Goal: Navigation & Orientation: Find specific page/section

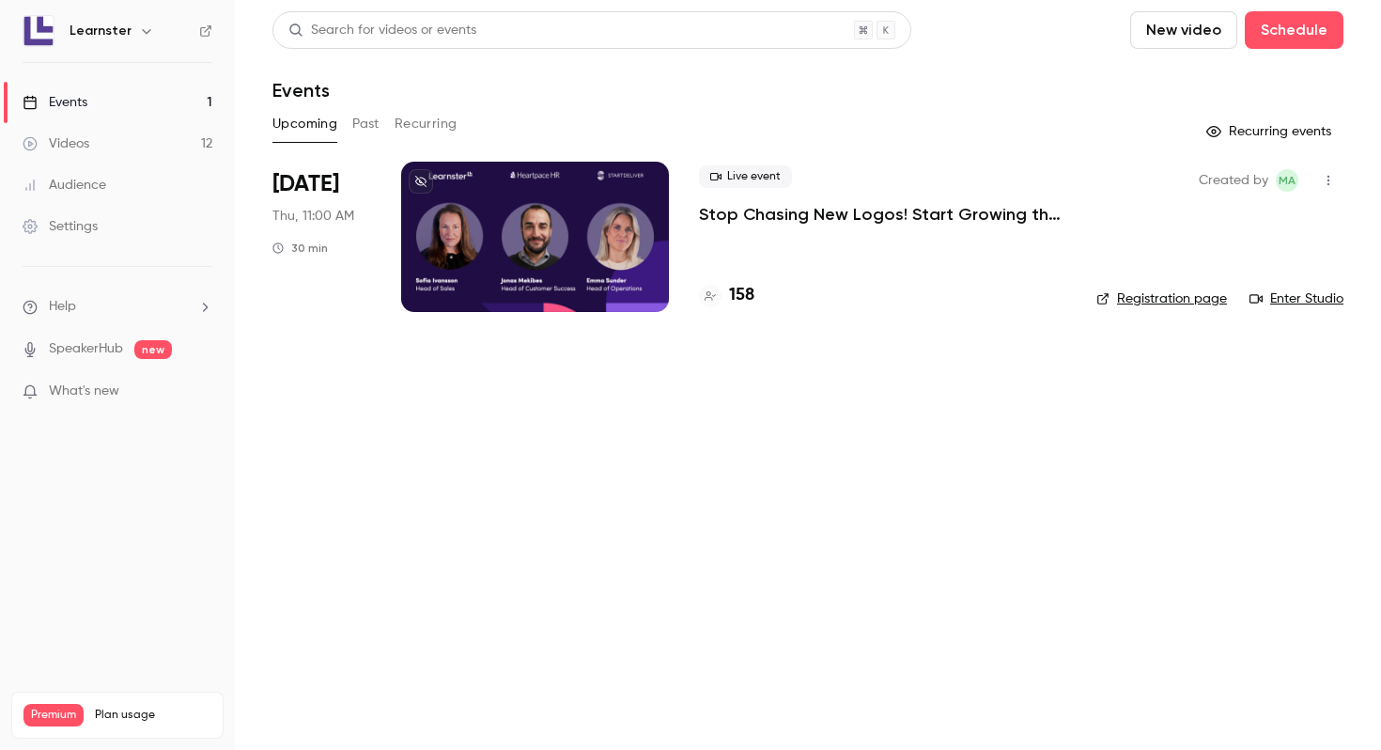
click at [52, 300] on span "Help" at bounding box center [62, 307] width 27 height 20
click at [319, 343] on span "Help center" at bounding box center [293, 344] width 71 height 20
click at [82, 231] on div "Settings" at bounding box center [60, 226] width 75 height 19
